Goal: Transaction & Acquisition: Purchase product/service

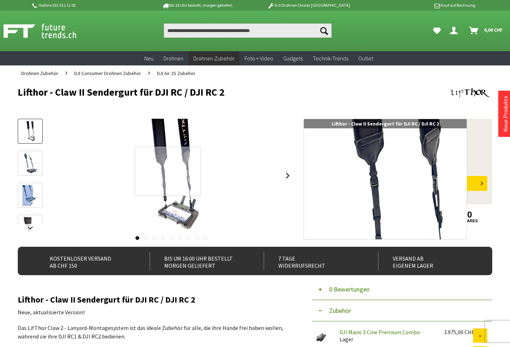
click at [168, 171] on div at bounding box center [168, 171] width 67 height 49
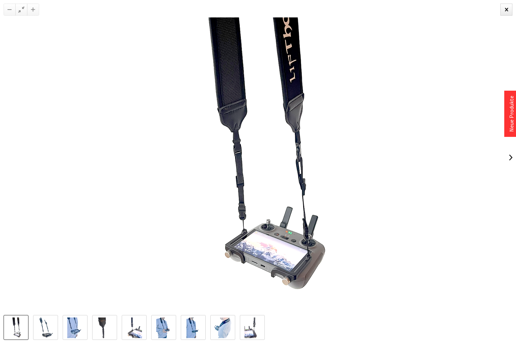
click at [45, 323] on img at bounding box center [45, 328] width 15 height 21
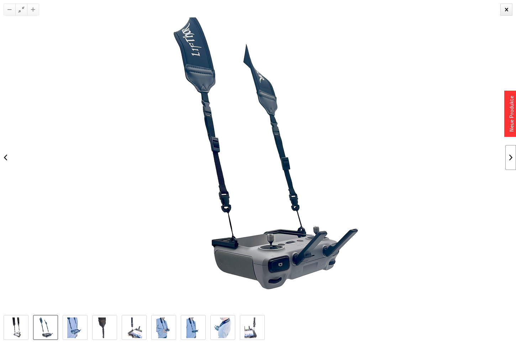
click at [510, 158] on link at bounding box center [510, 157] width 11 height 25
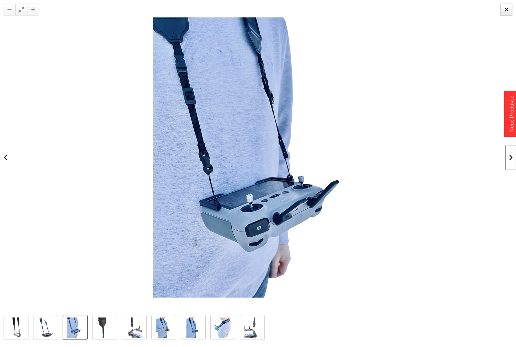
click at [510, 158] on link at bounding box center [510, 157] width 11 height 25
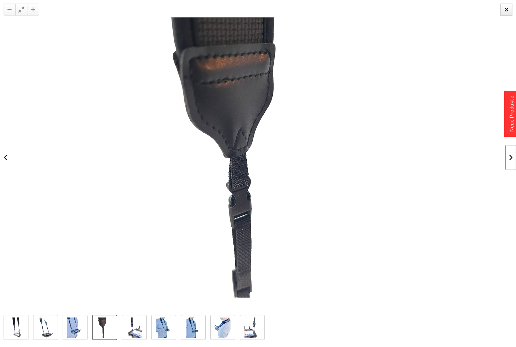
click at [510, 158] on link at bounding box center [510, 157] width 11 height 25
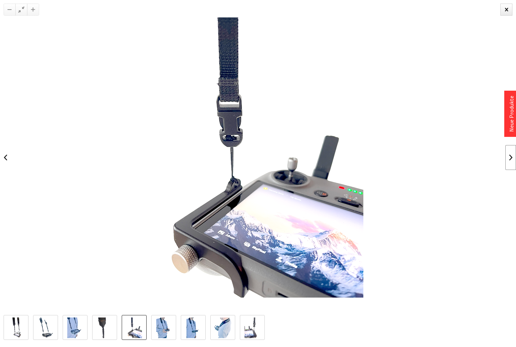
click at [510, 158] on link at bounding box center [510, 157] width 11 height 25
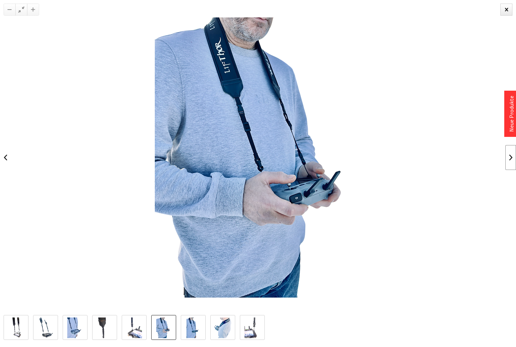
click at [510, 158] on link at bounding box center [510, 157] width 11 height 25
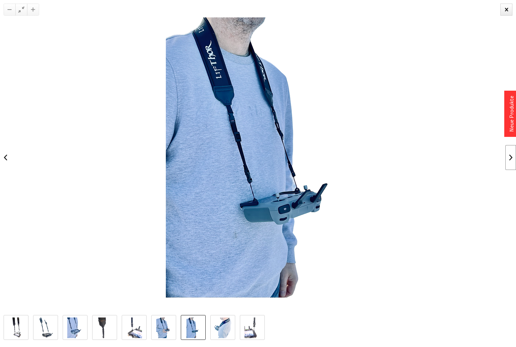
click at [510, 158] on link at bounding box center [510, 157] width 11 height 25
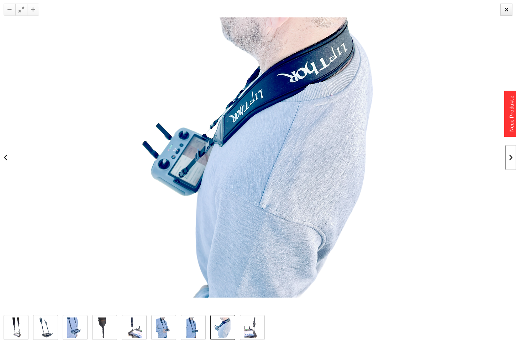
click at [510, 158] on link at bounding box center [510, 157] width 11 height 25
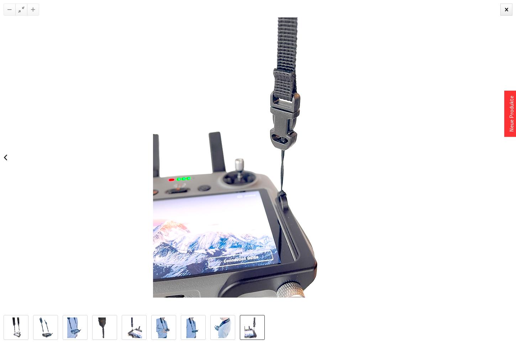
click at [510, 158] on div at bounding box center [258, 157] width 516 height 315
click at [502, 12] on div at bounding box center [506, 10] width 12 height 12
